Goal: Task Accomplishment & Management: Manage account settings

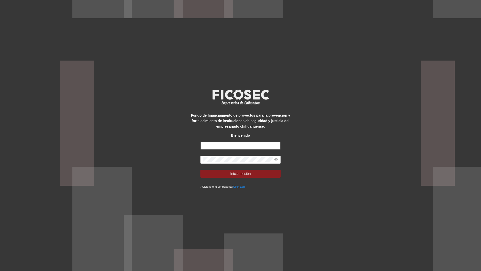
click at [218, 145] on input "text" at bounding box center [240, 146] width 80 height 8
type input "**********"
click at [200, 170] on button "Iniciar sesión" at bounding box center [240, 174] width 80 height 8
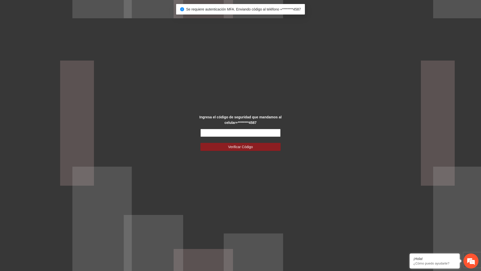
click at [245, 132] on input "text" at bounding box center [240, 133] width 80 height 8
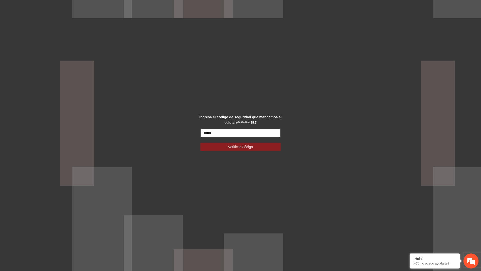
type input "******"
click at [200, 143] on button "Verificar Código" at bounding box center [240, 147] width 80 height 8
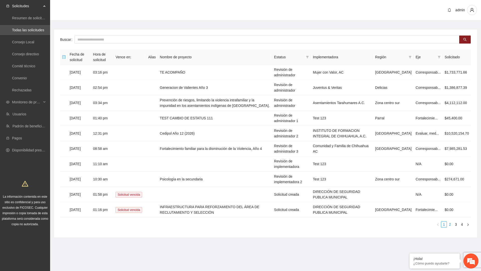
click at [449, 223] on link "2" at bounding box center [450, 225] width 6 height 6
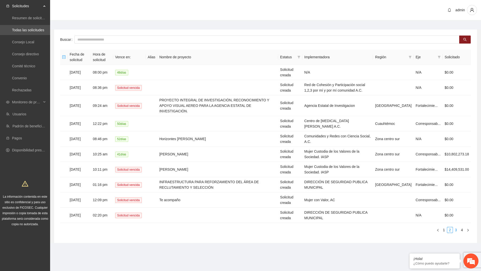
click at [457, 230] on link "3" at bounding box center [456, 230] width 6 height 6
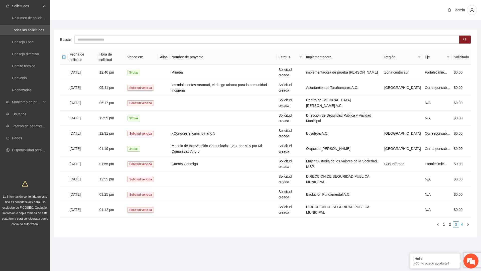
click at [463, 224] on link "4" at bounding box center [462, 225] width 6 height 6
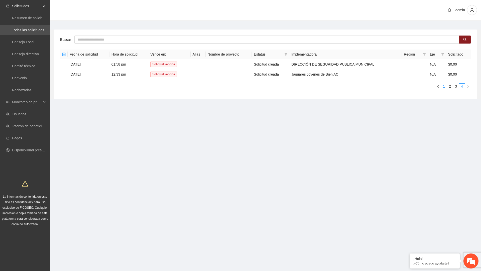
click at [446, 87] on link "1" at bounding box center [444, 87] width 6 height 6
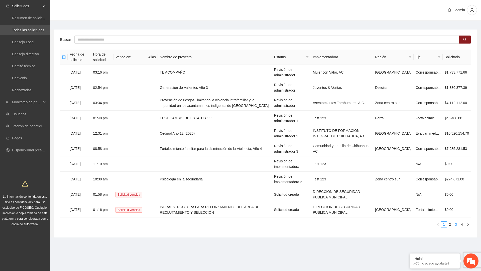
click at [452, 222] on li "3" at bounding box center [455, 224] width 6 height 6
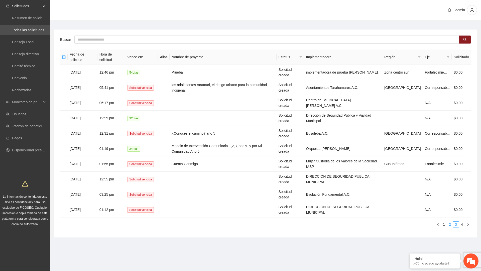
click at [449, 223] on link "2" at bounding box center [450, 225] width 6 height 6
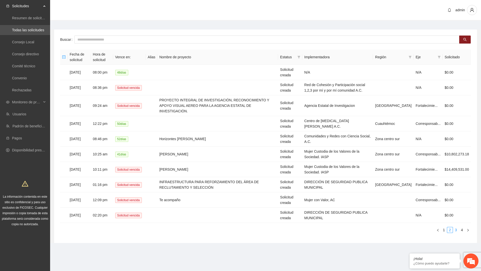
click at [455, 229] on link "3" at bounding box center [456, 230] width 6 height 6
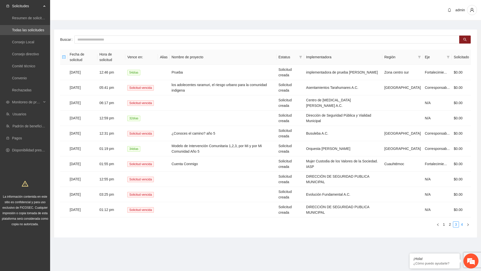
click at [462, 223] on link "4" at bounding box center [462, 225] width 6 height 6
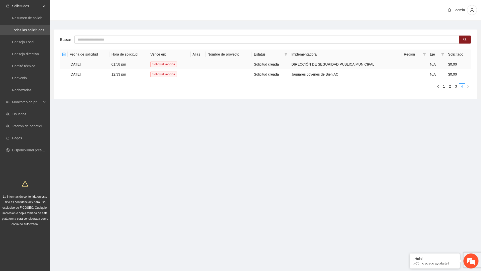
click at [327, 62] on td "DIRECCIÓN DE SEGURIDAD PUBLICA MUNICIPAL" at bounding box center [345, 64] width 112 height 10
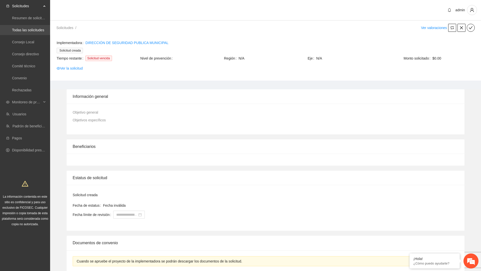
click at [29, 31] on link "Todas las solicitudes" at bounding box center [28, 30] width 32 height 4
